Goal: Task Accomplishment & Management: Manage account settings

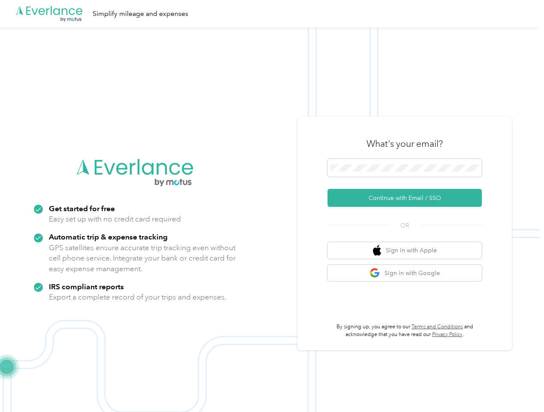
click at [272, 206] on img at bounding box center [270, 233] width 540 height 412
click at [272, 14] on div ".cls-1 { fill: #00adee; } .cls-2 { fill: #fff; } .cls-3 { fill: #707372; } .cls…" at bounding box center [270, 13] width 540 height 27
click at [408, 198] on button "Continue with Email / SSO" at bounding box center [405, 198] width 154 height 18
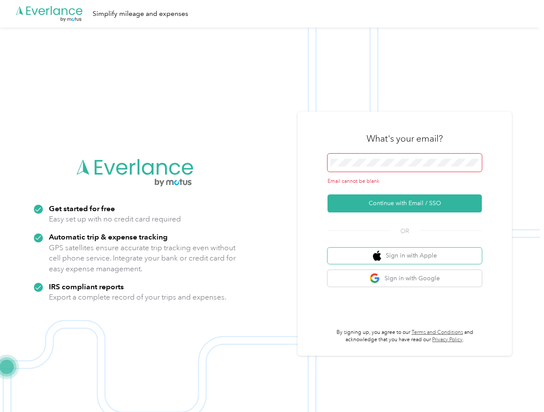
click at [408, 250] on button "Sign in with Apple" at bounding box center [405, 255] width 154 height 17
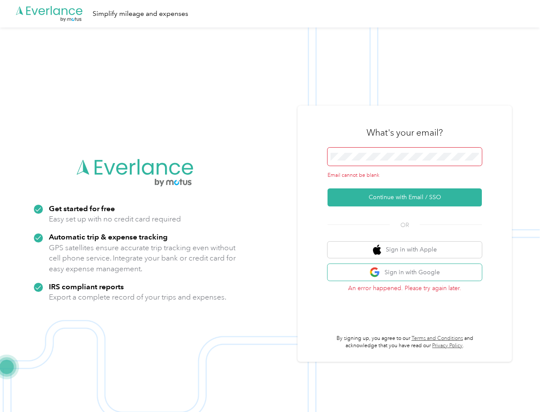
click at [408, 273] on button "Sign in with Google" at bounding box center [405, 272] width 154 height 17
